Goal: Information Seeking & Learning: Understand process/instructions

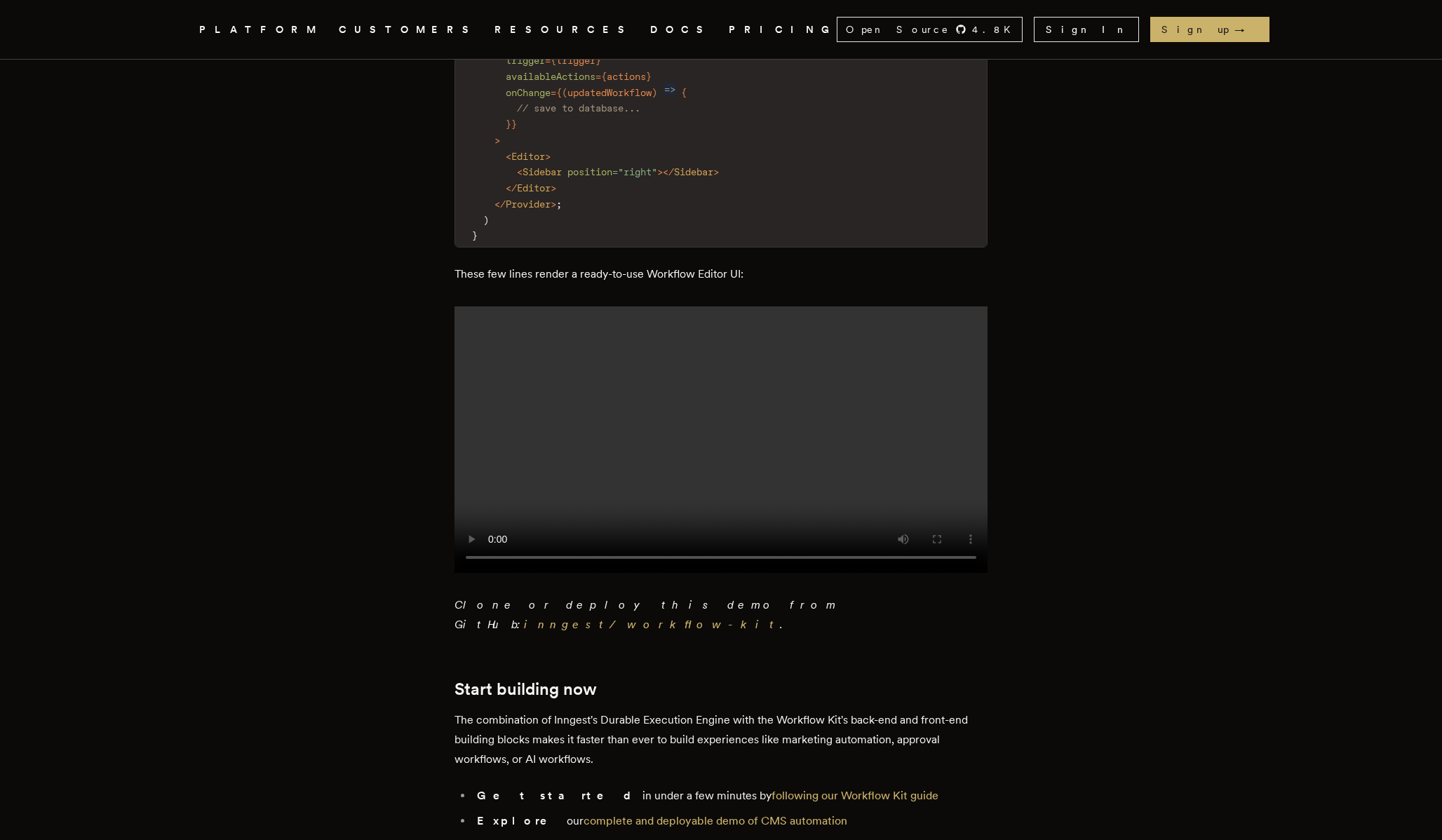
scroll to position [2883, 0]
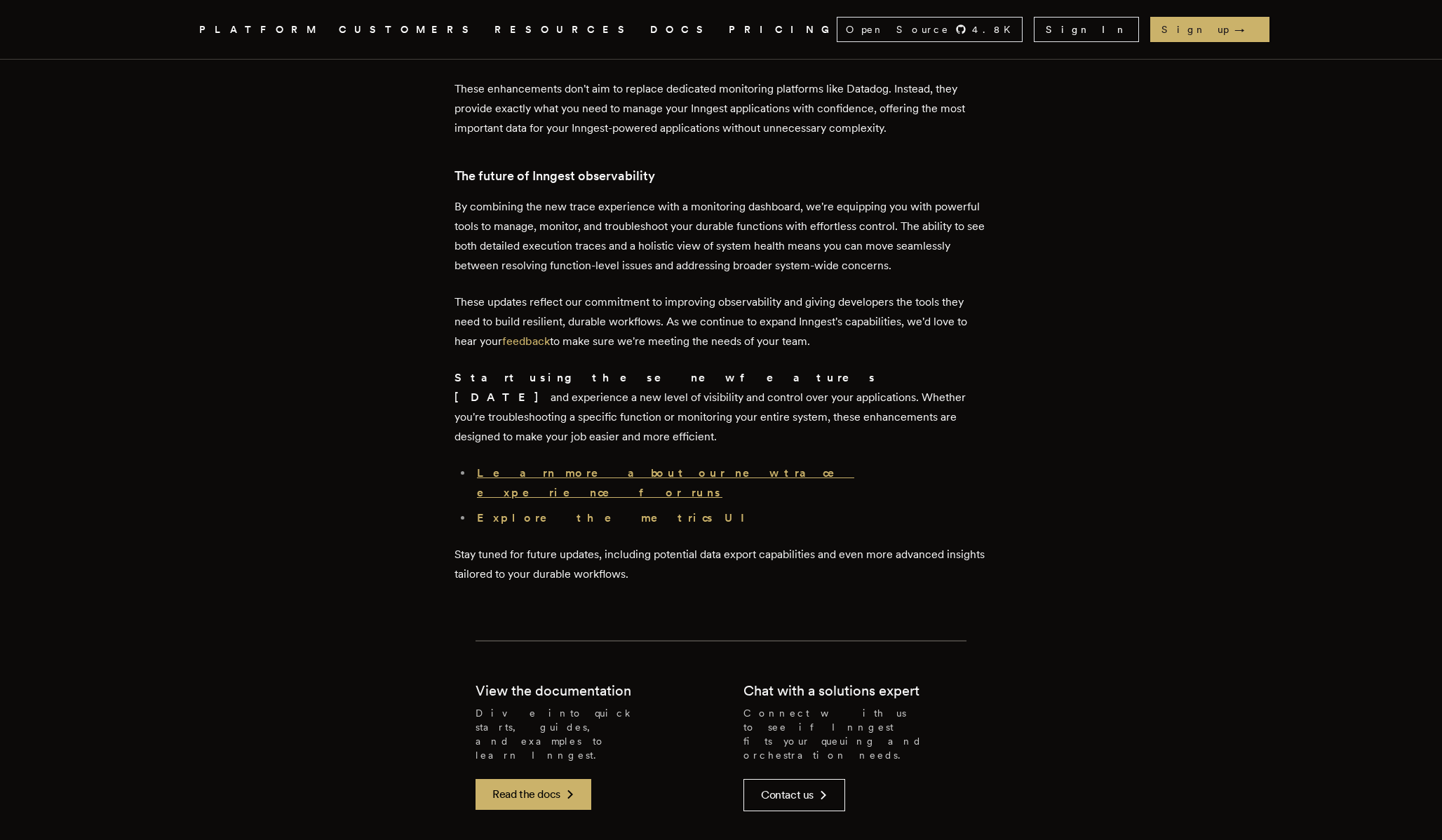
scroll to position [3787, 0]
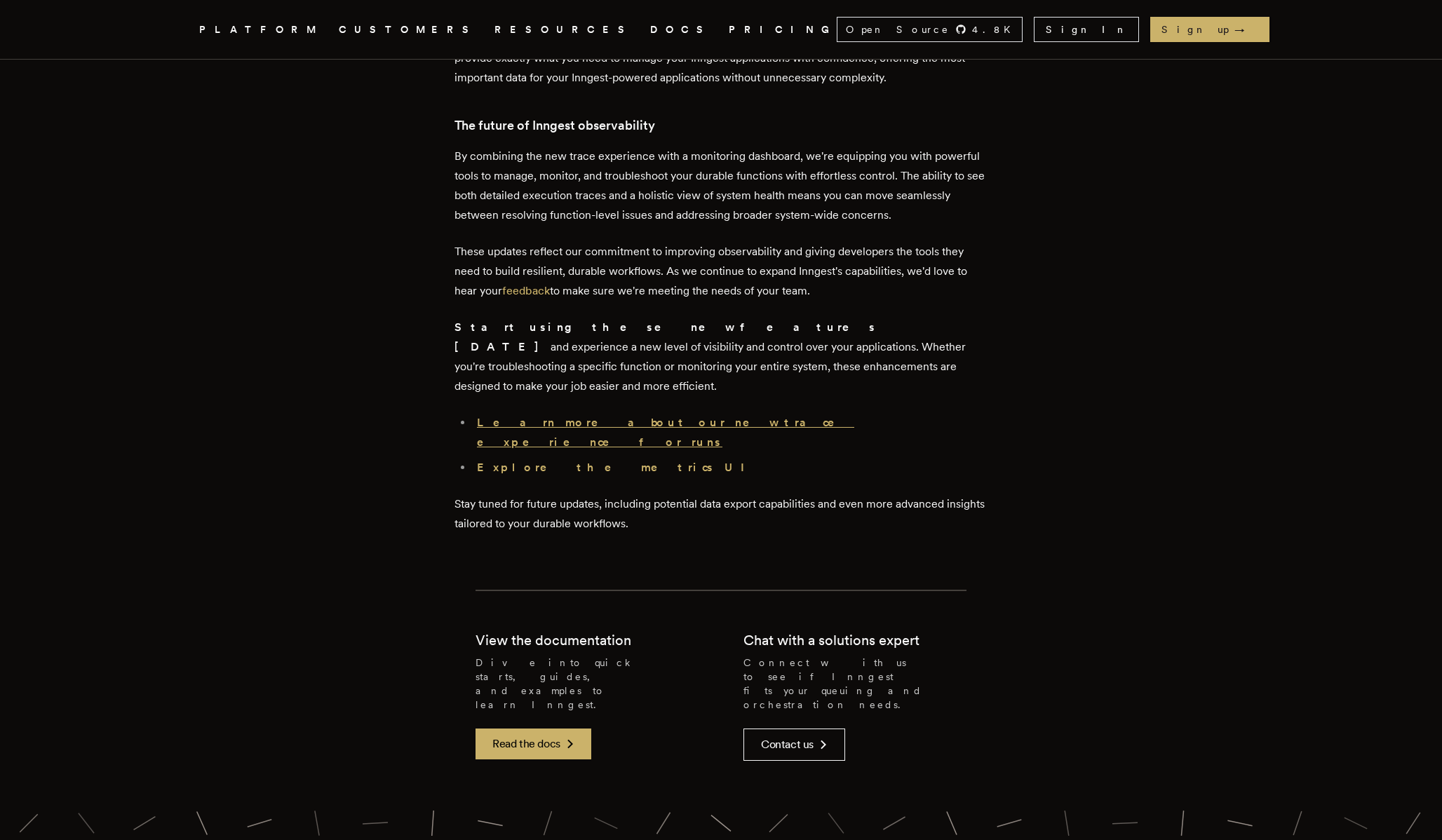
click at [708, 416] on strong "Learn more about our new trace experience for runs" at bounding box center [666, 432] width 378 height 33
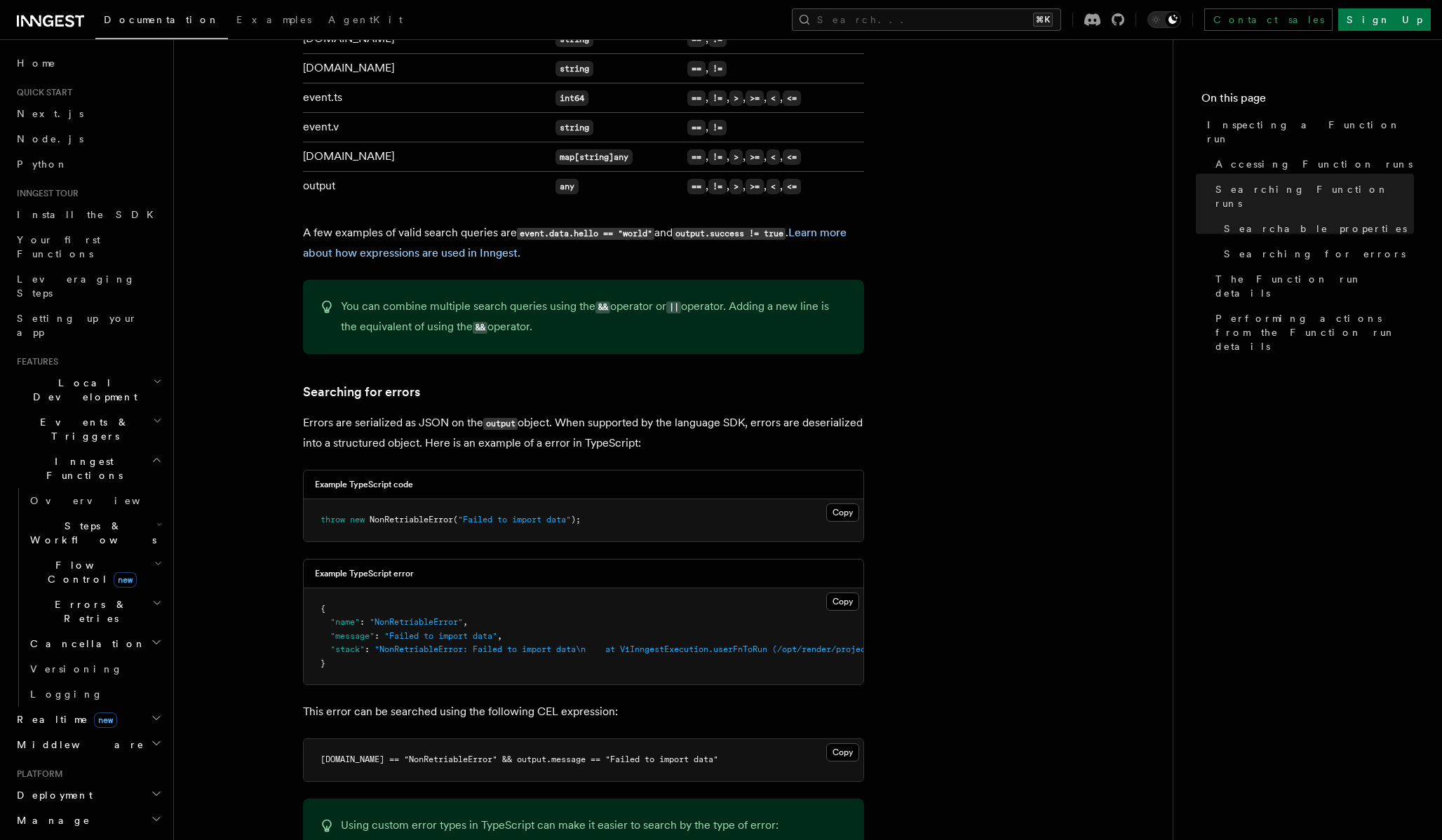
scroll to position [1139, 0]
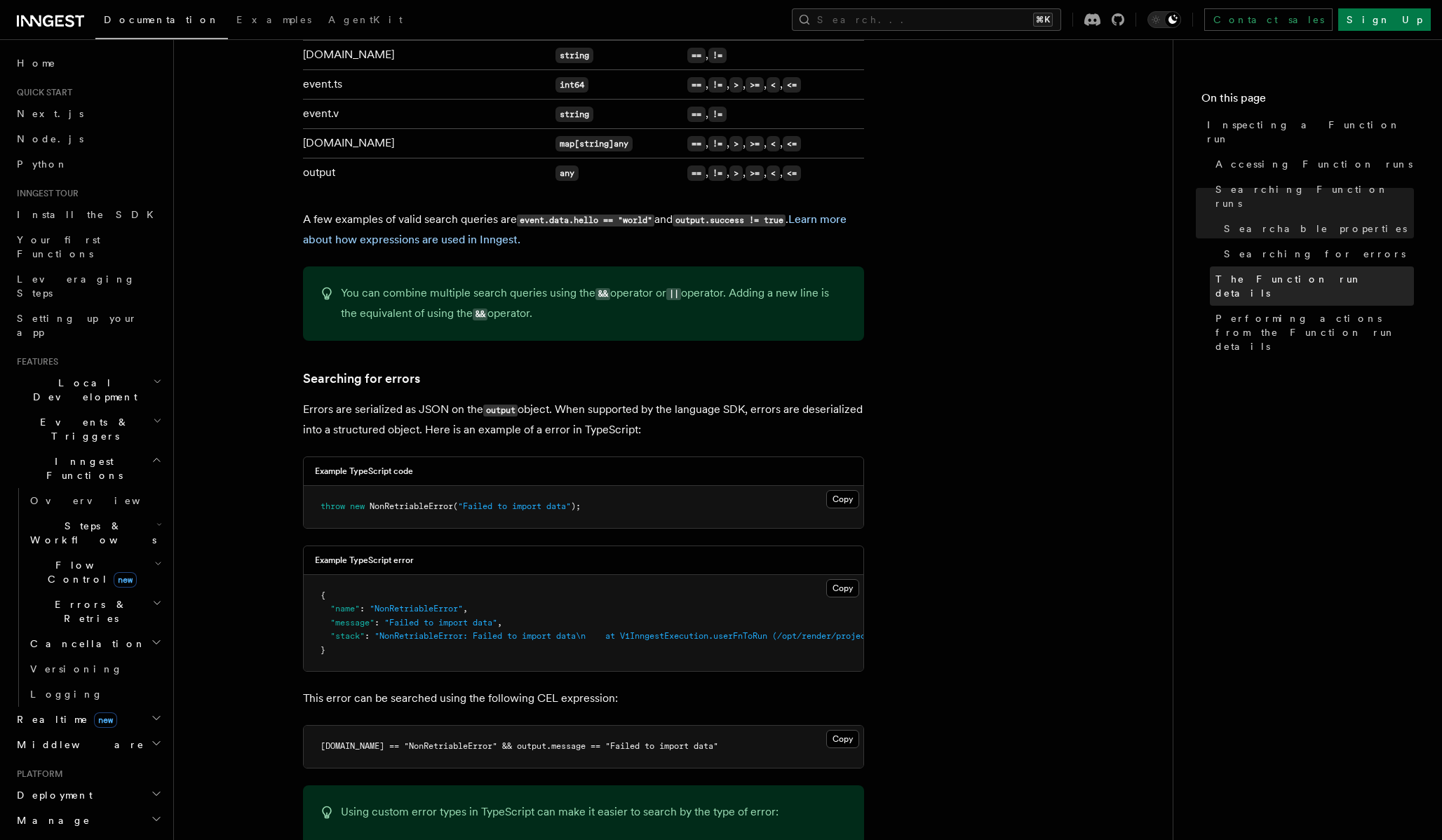
click at [1258, 272] on span "The Function run details" at bounding box center [1315, 286] width 199 height 28
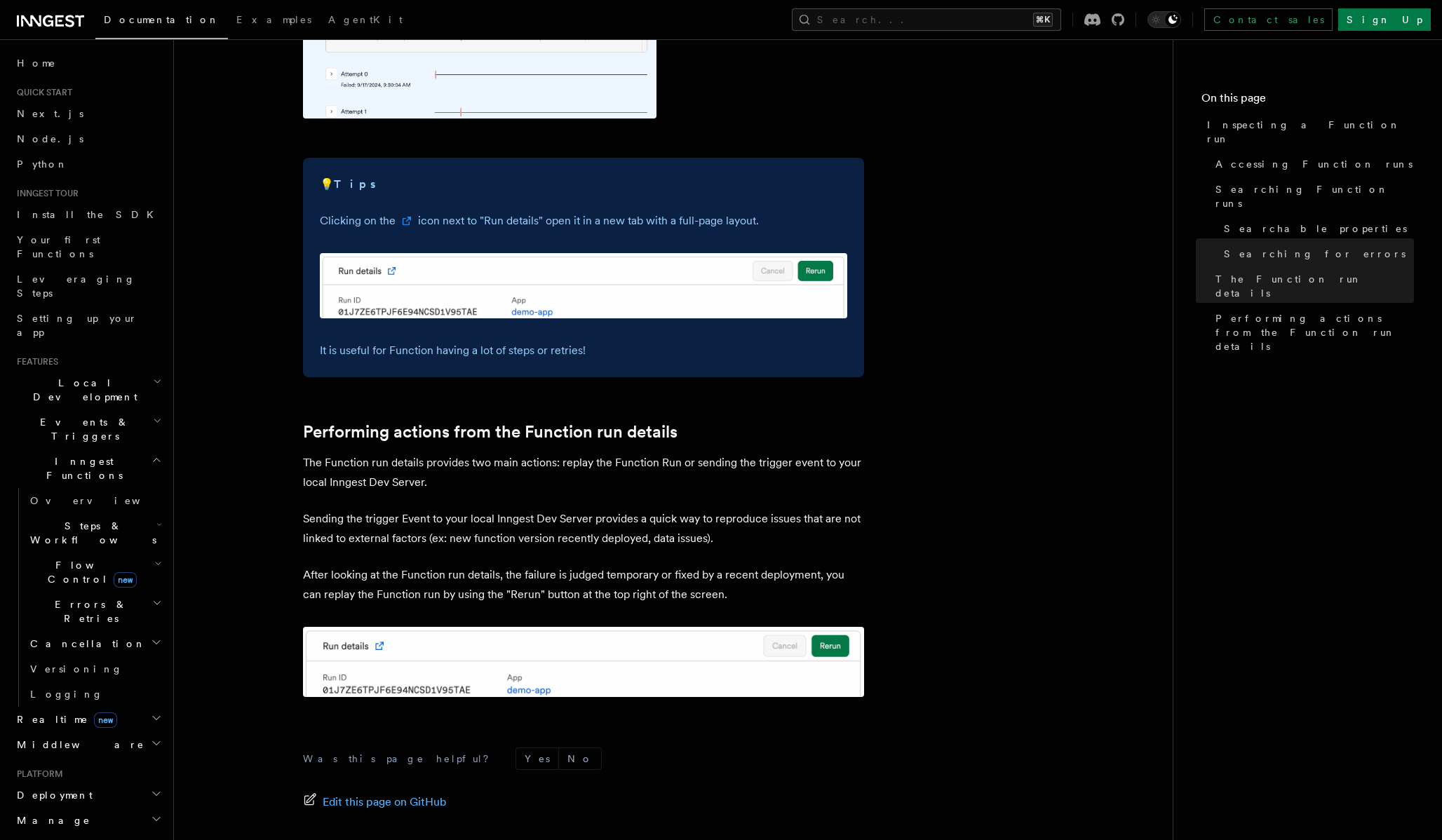
scroll to position [3443, 0]
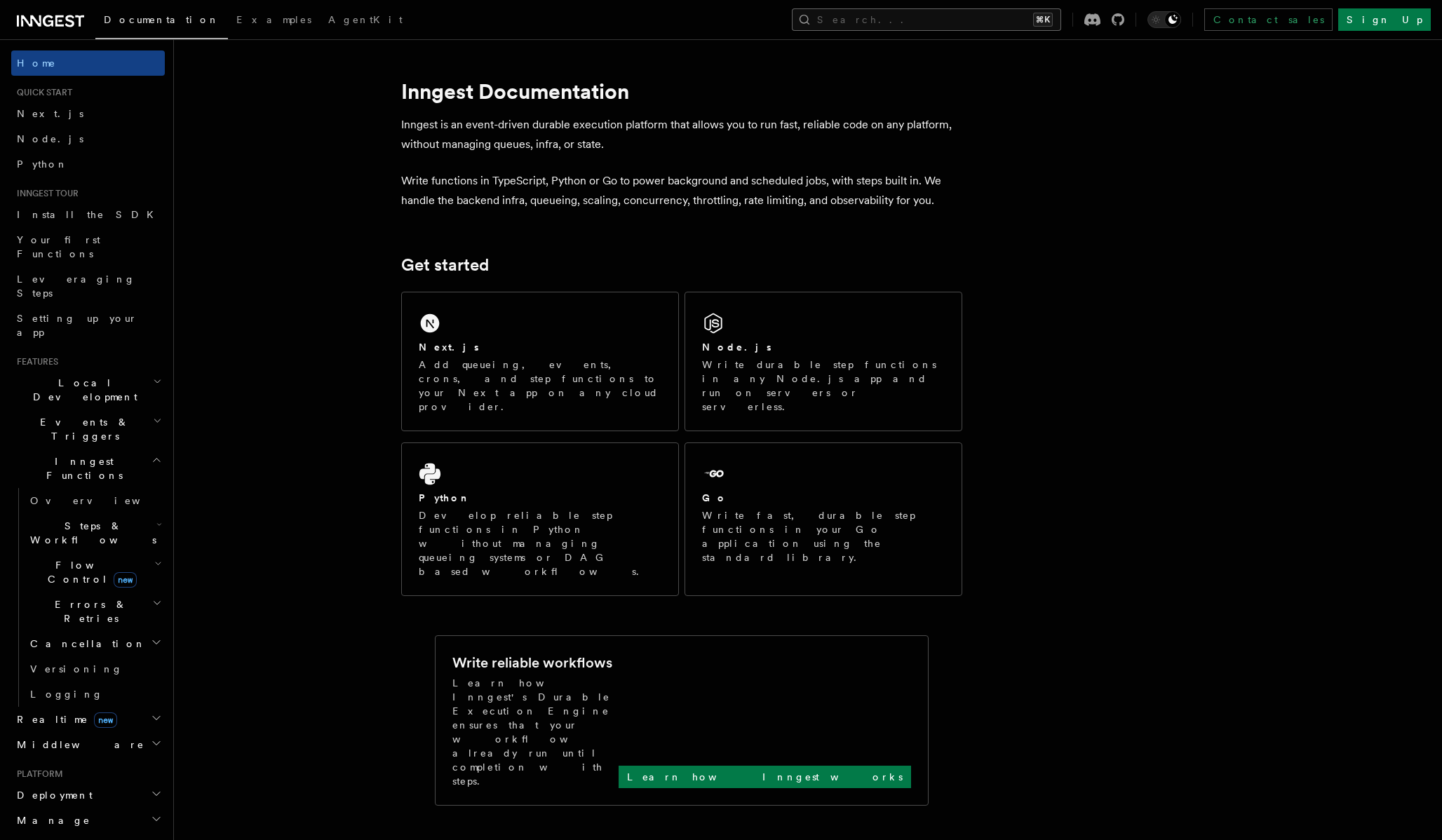
click at [947, 16] on button "Search... ⌘K" at bounding box center [927, 20] width 269 height 23
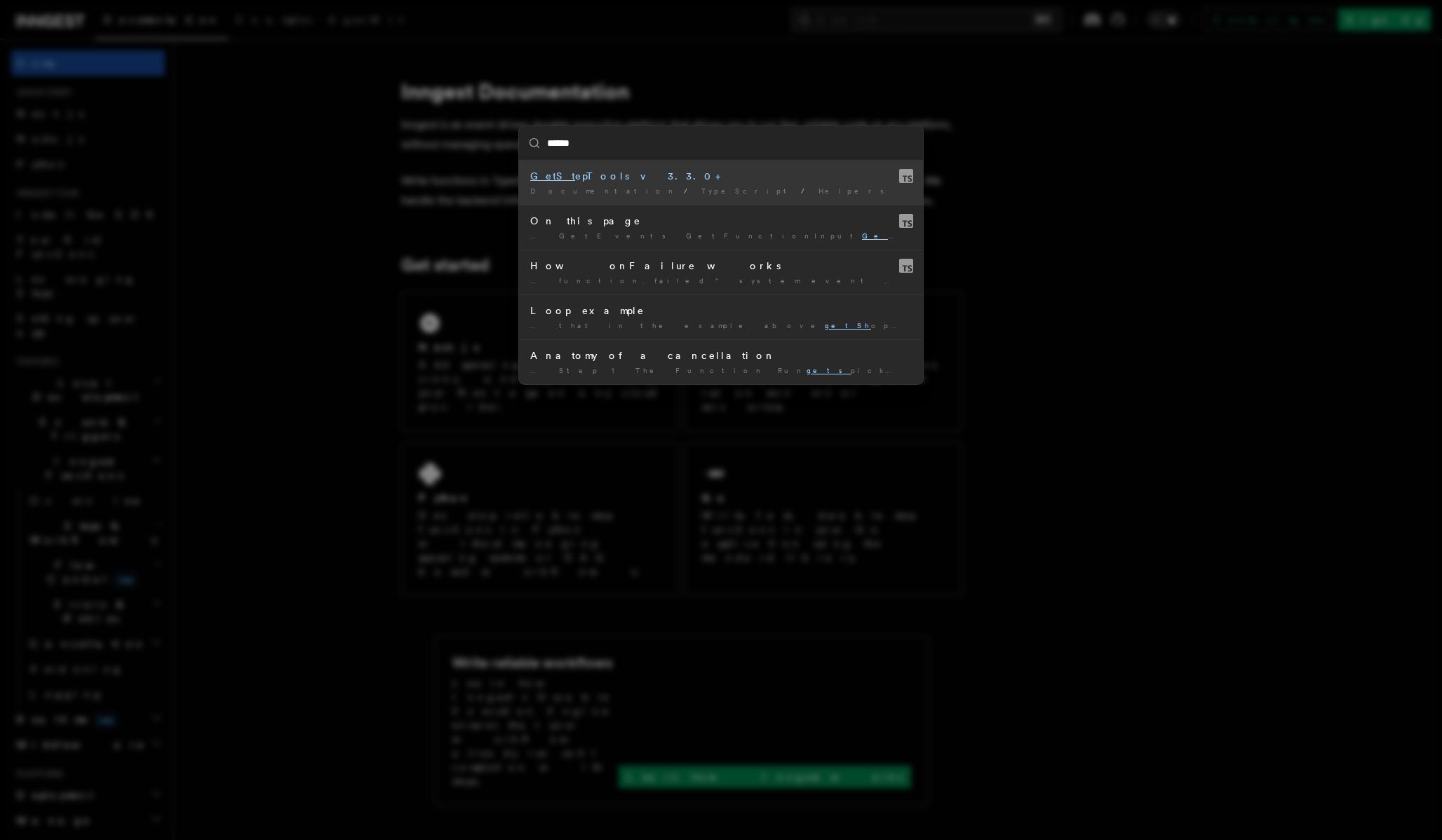
type input "*******"
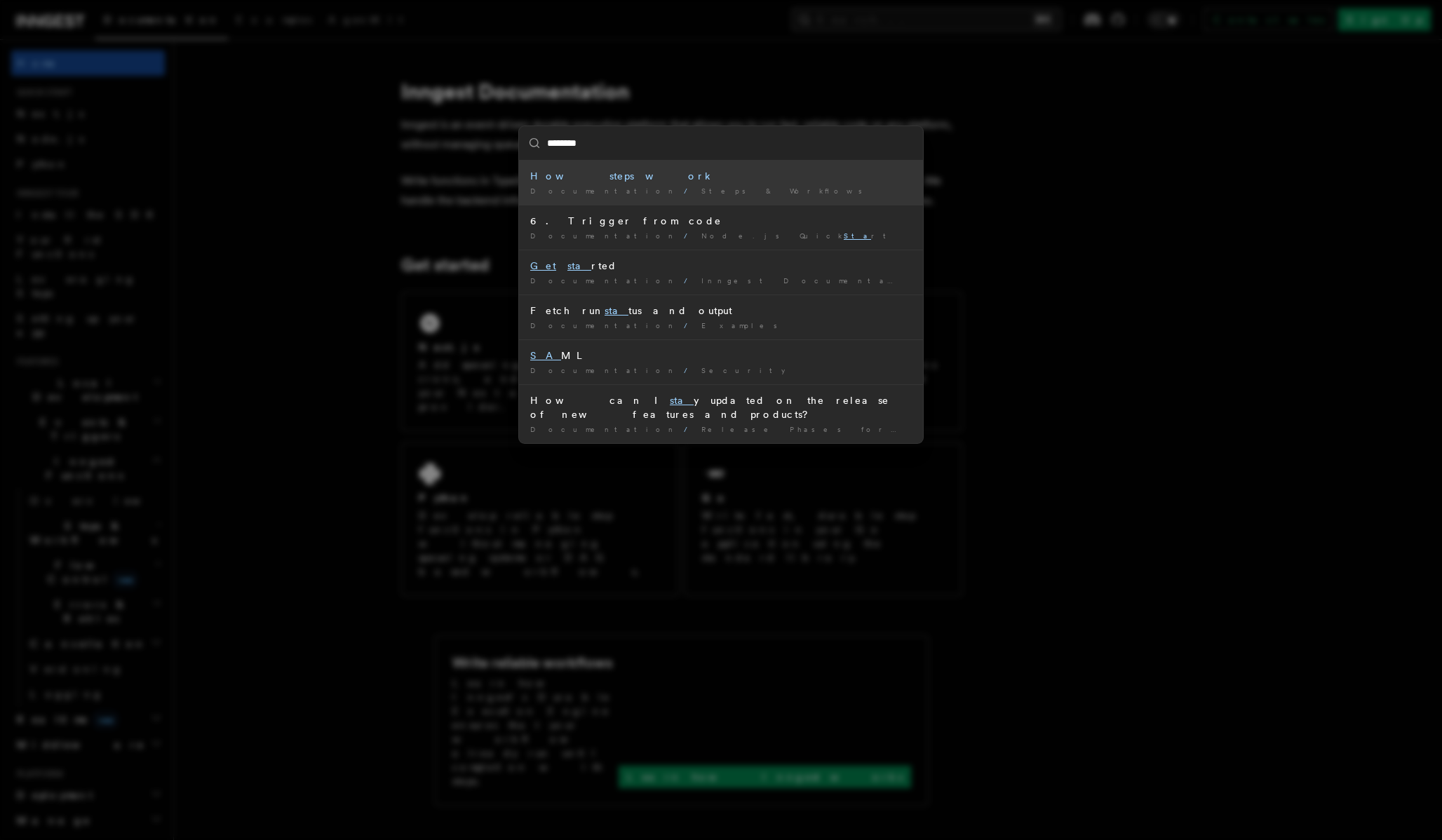
type input "*********"
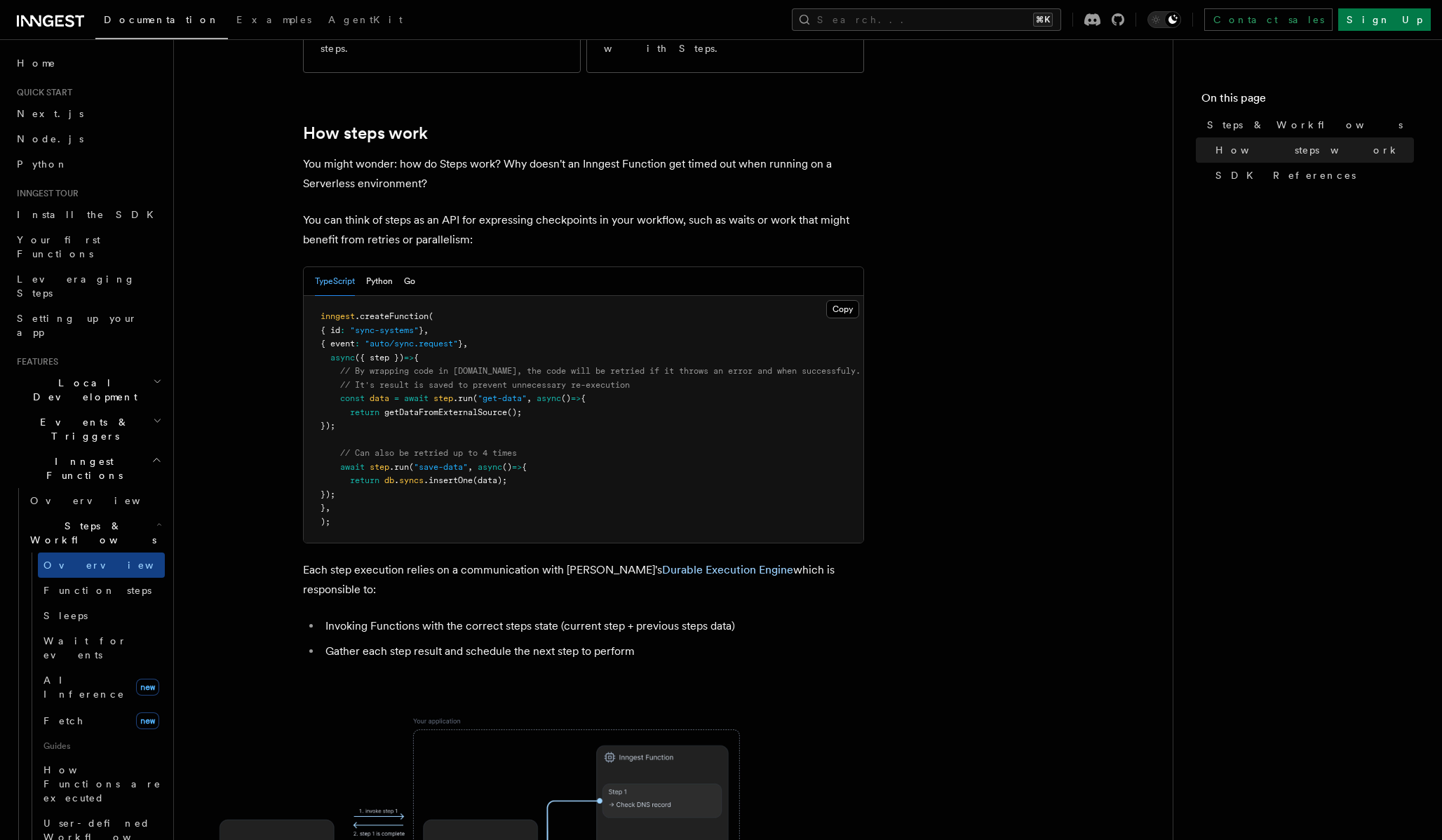
scroll to position [1069, 0]
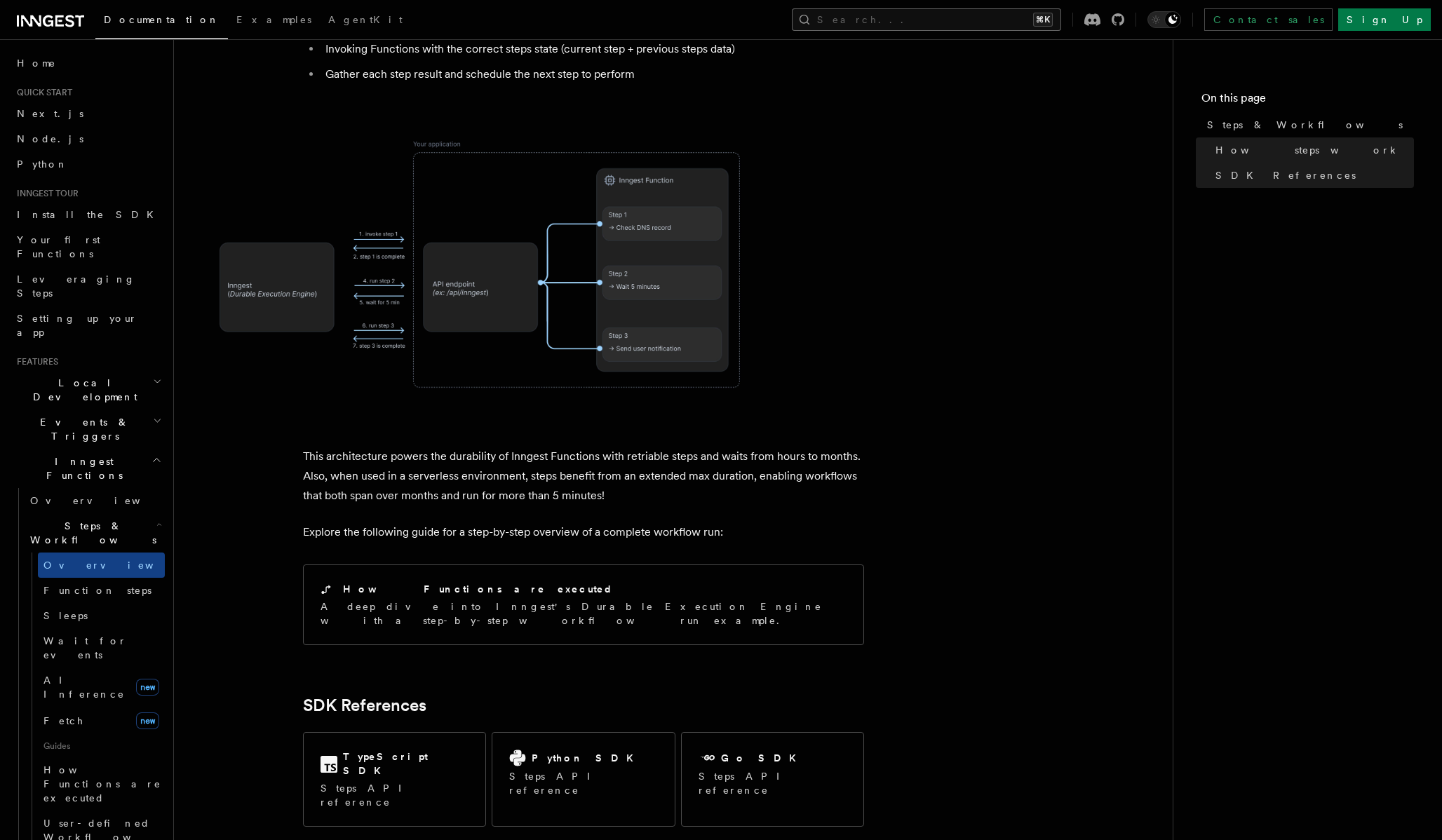
click at [994, 15] on button "Search... ⌘K" at bounding box center [927, 20] width 269 height 23
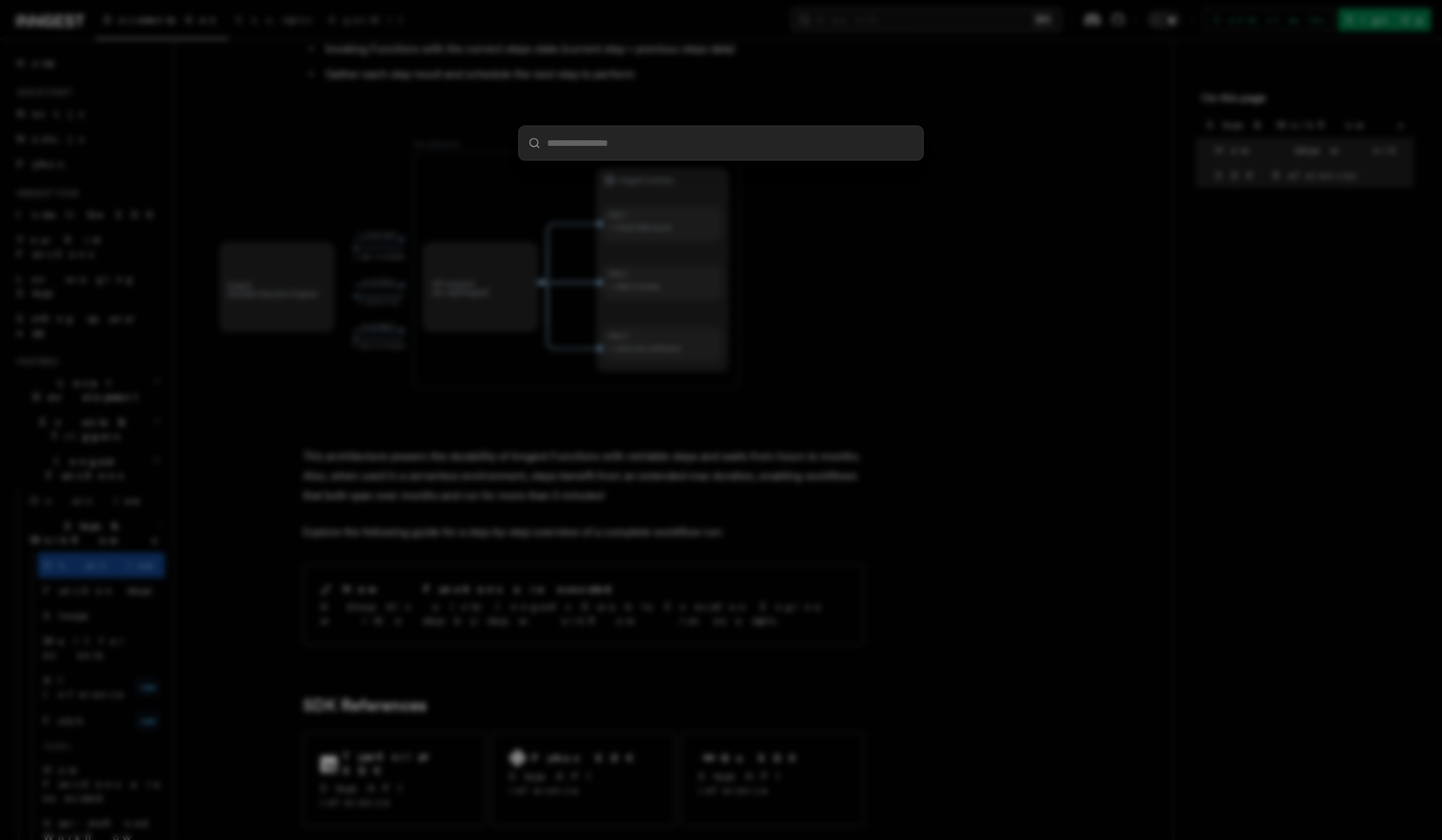
type input "*"
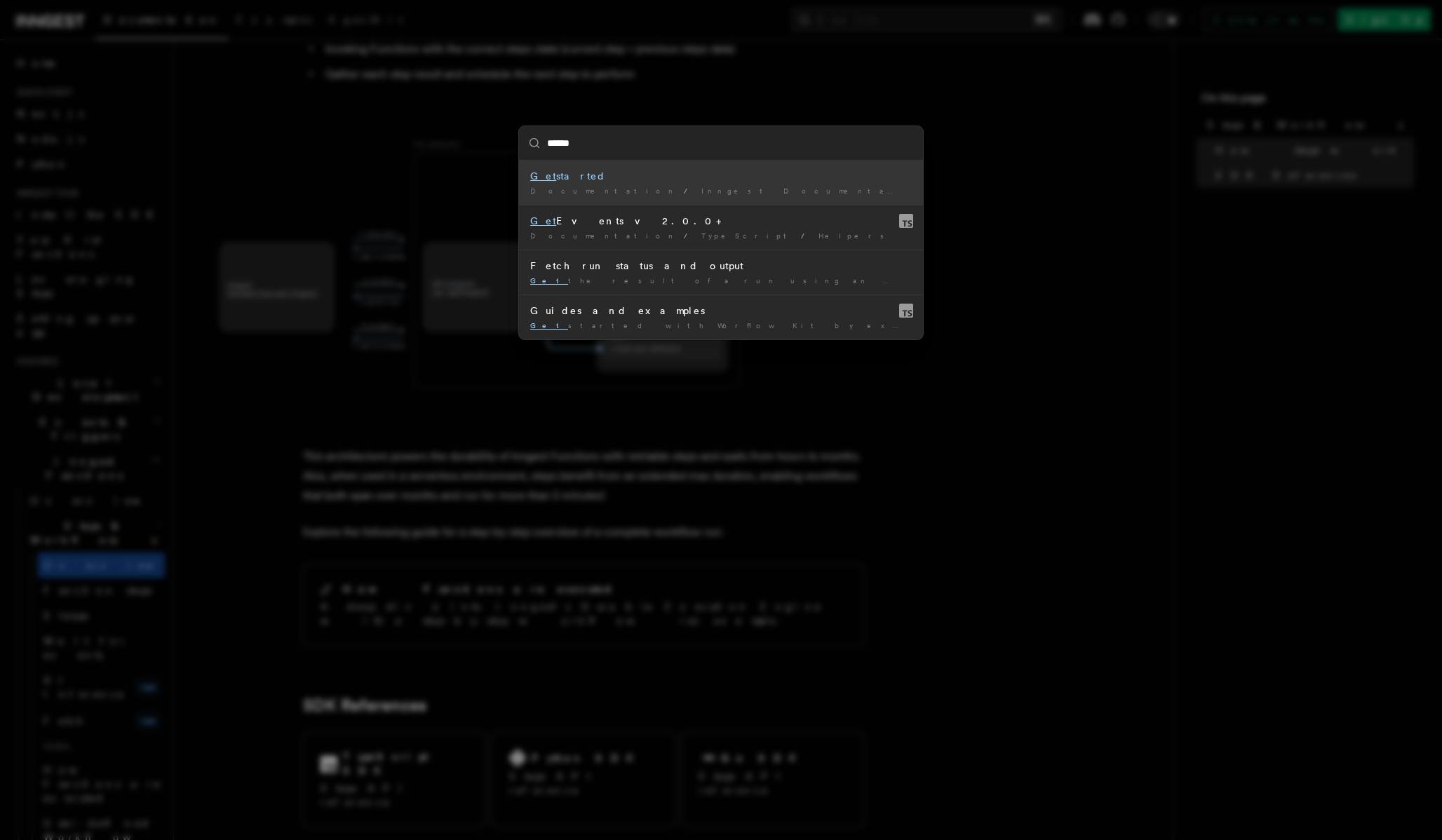
type input "*******"
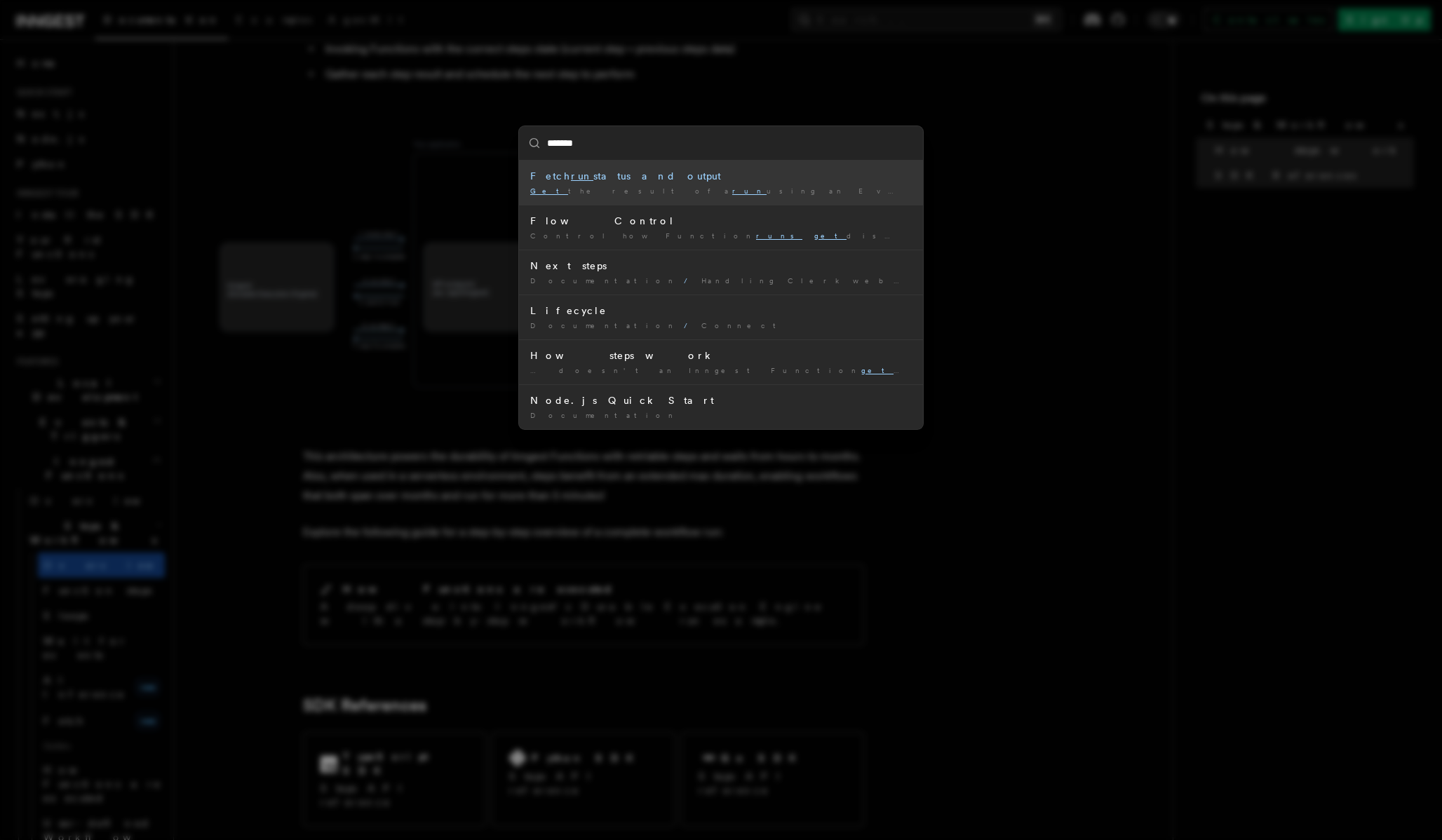
click at [733, 174] on div "Fetch run status and output" at bounding box center [721, 176] width 381 height 14
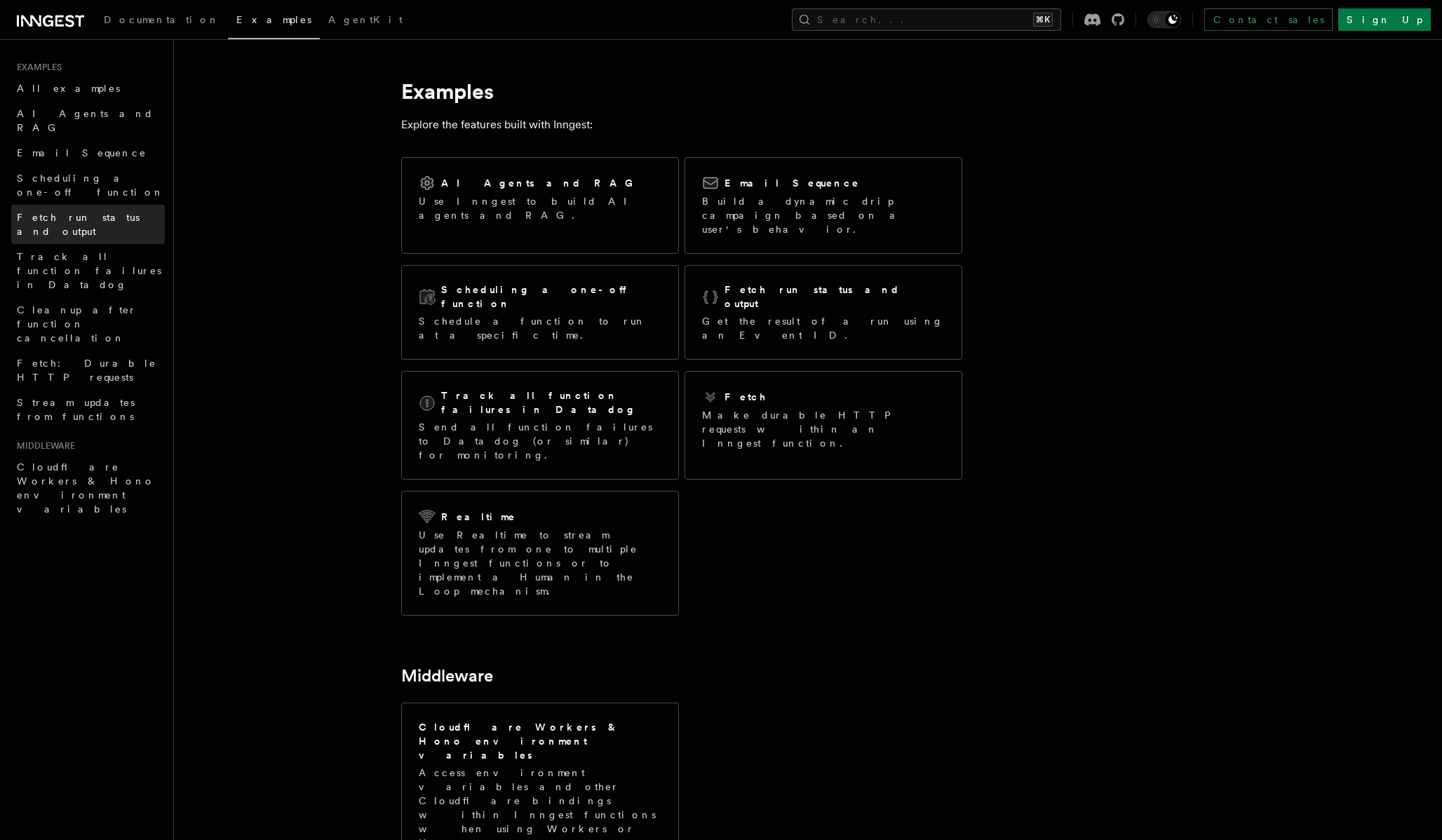
click at [102, 211] on span "Fetch run status and output" at bounding box center [90, 224] width 148 height 28
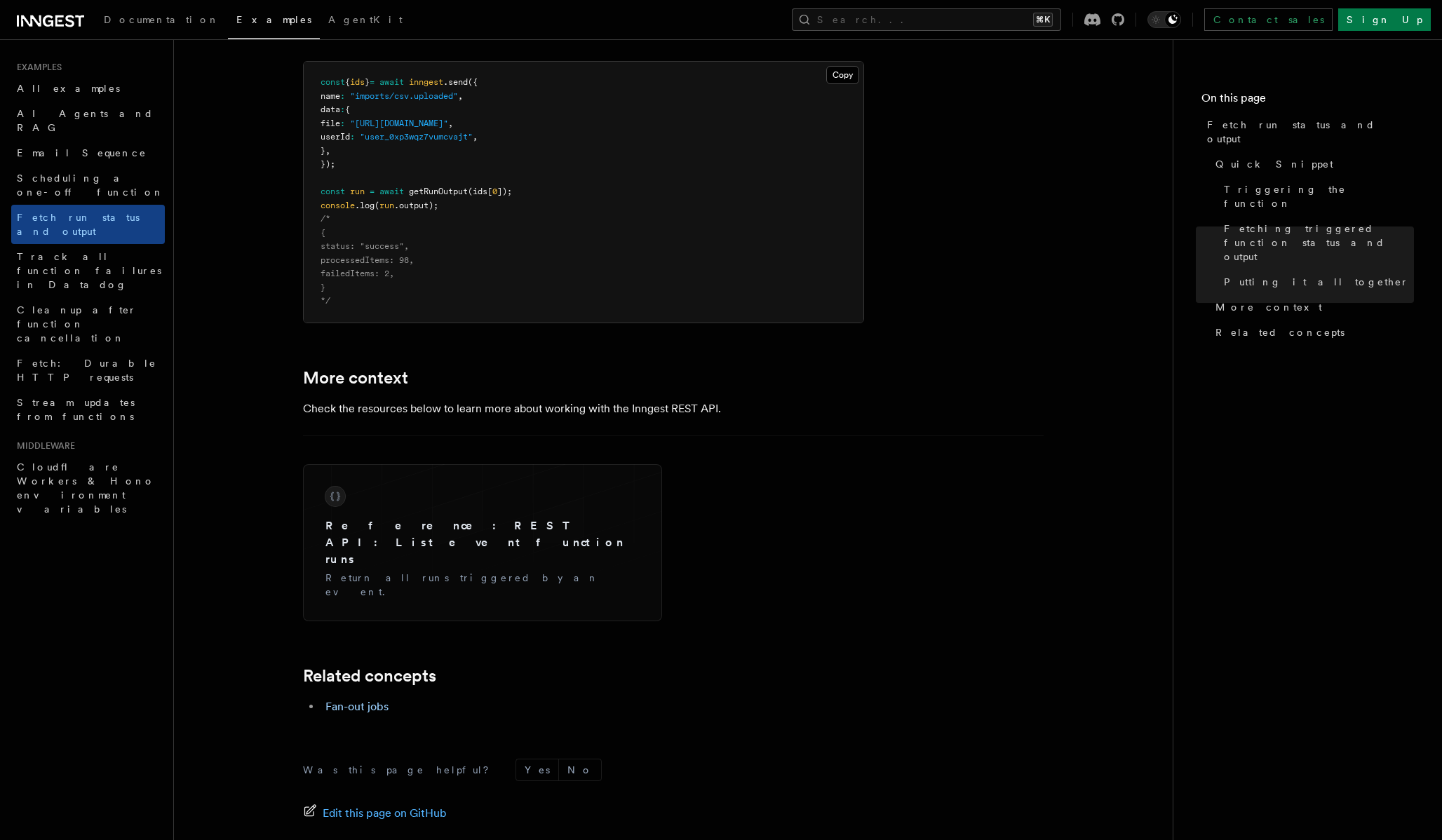
scroll to position [1895, 0]
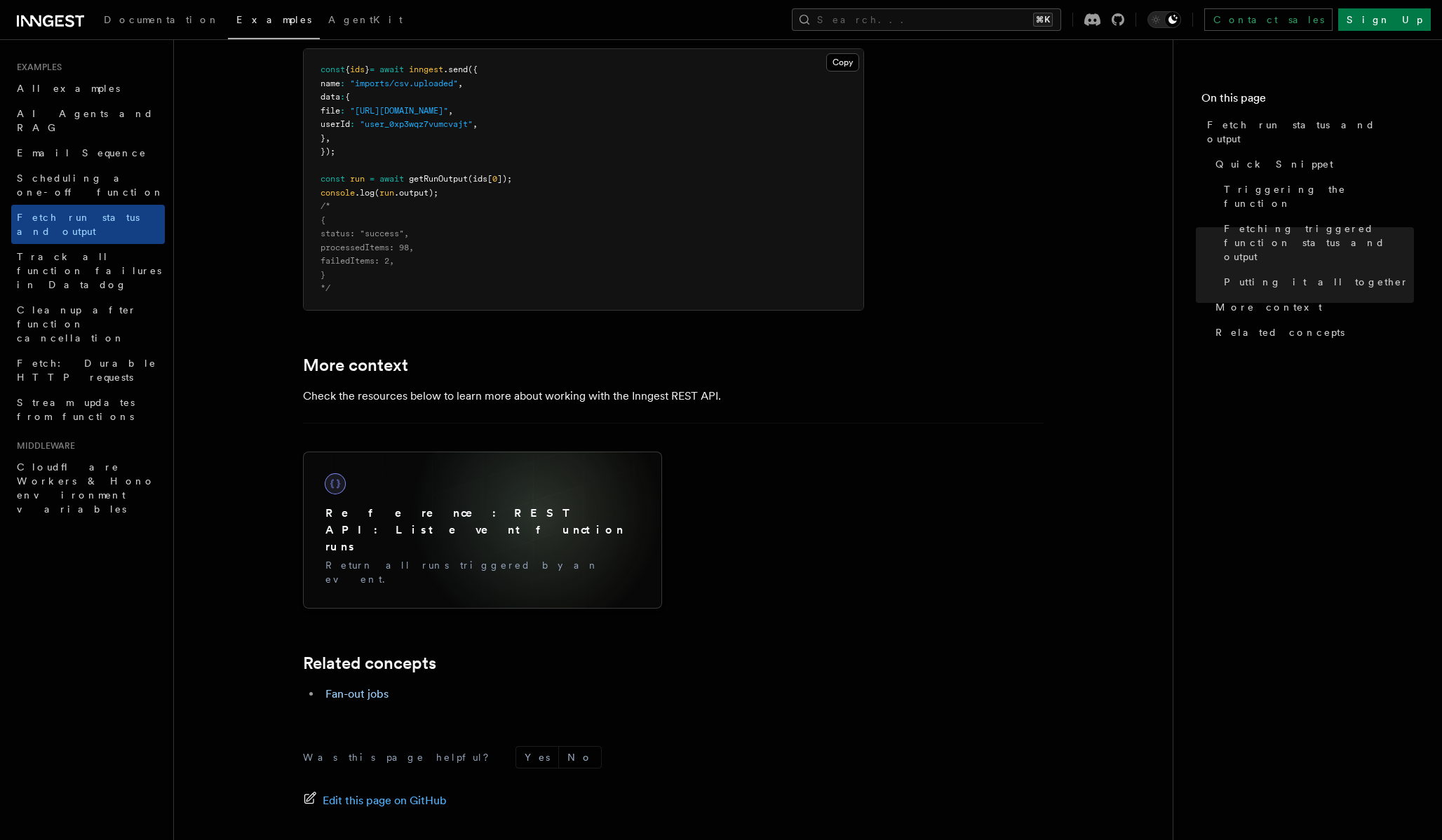
click at [536, 515] on h3 "Reference: REST API: List event function runs" at bounding box center [483, 529] width 314 height 50
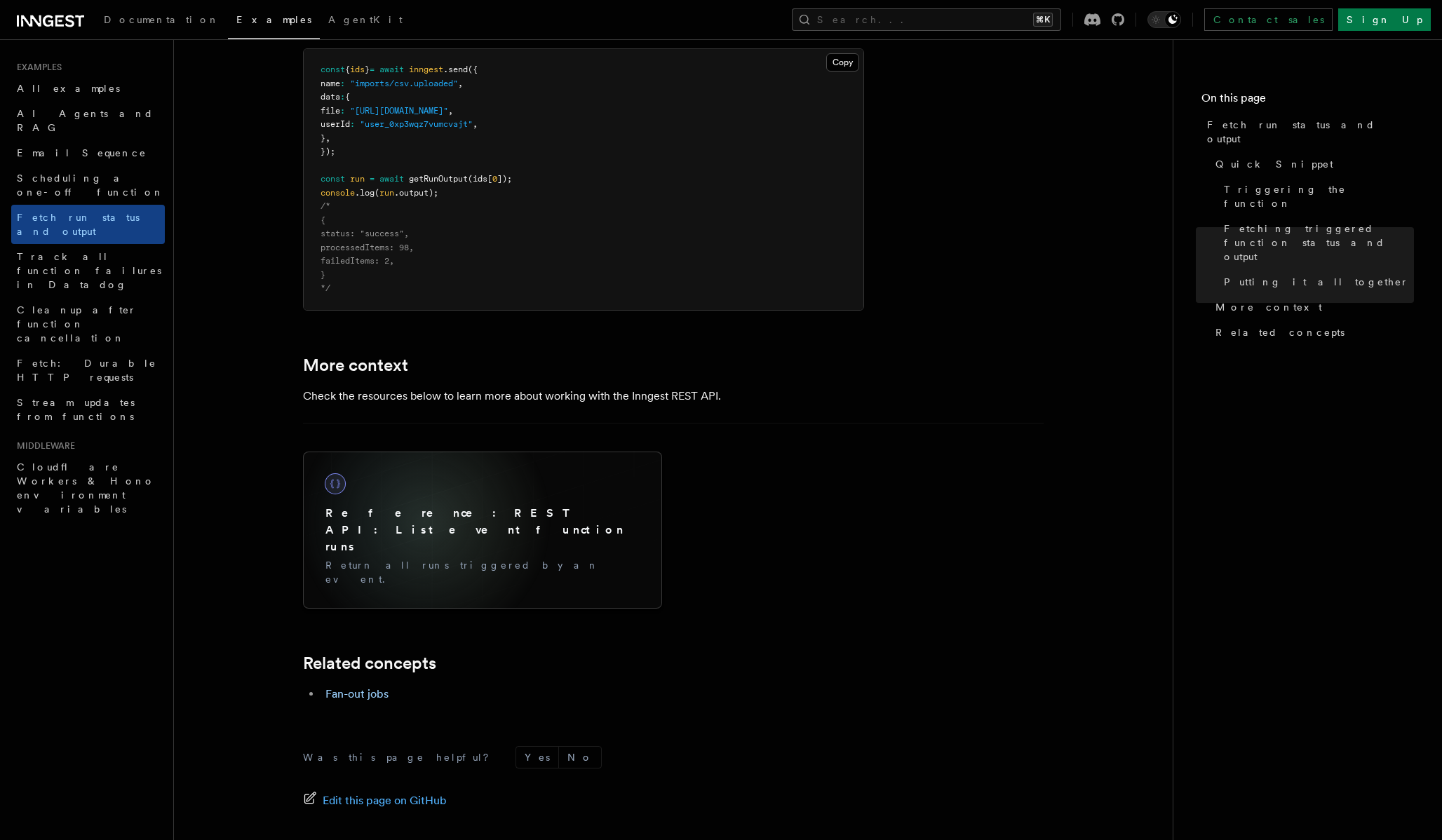
click at [423, 523] on h3 "Reference: REST API: List event function runs" at bounding box center [483, 529] width 314 height 50
